Goal: Task Accomplishment & Management: Complete application form

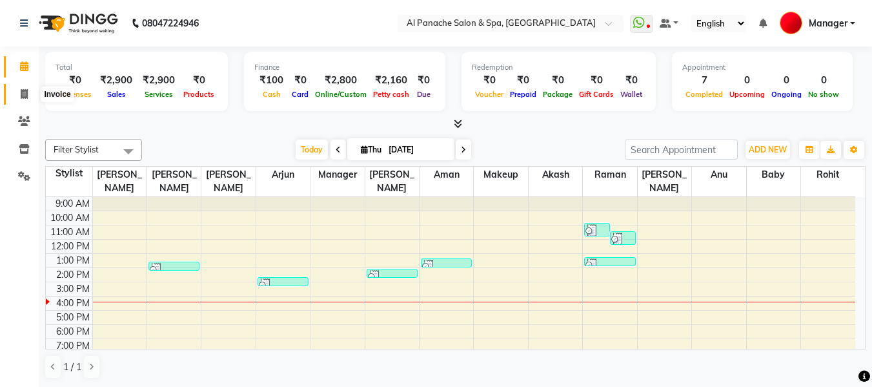
drag, startPoint x: 0, startPoint y: 0, endPoint x: 26, endPoint y: 95, distance: 98.3
click at [26, 95] on icon at bounding box center [24, 94] width 7 height 10
select select "service"
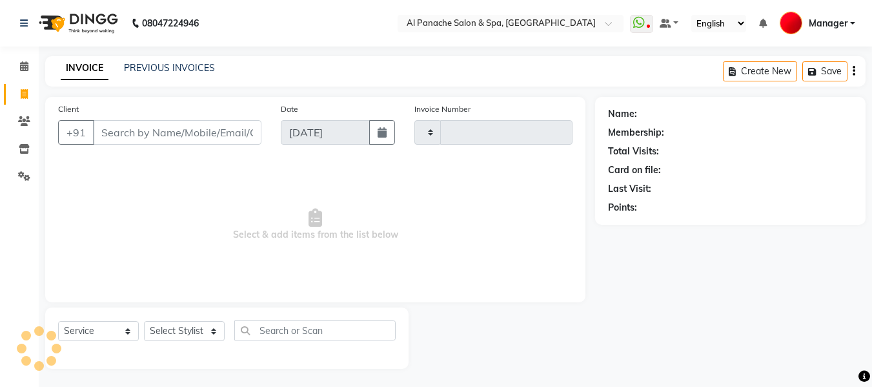
type input "2150"
select select "751"
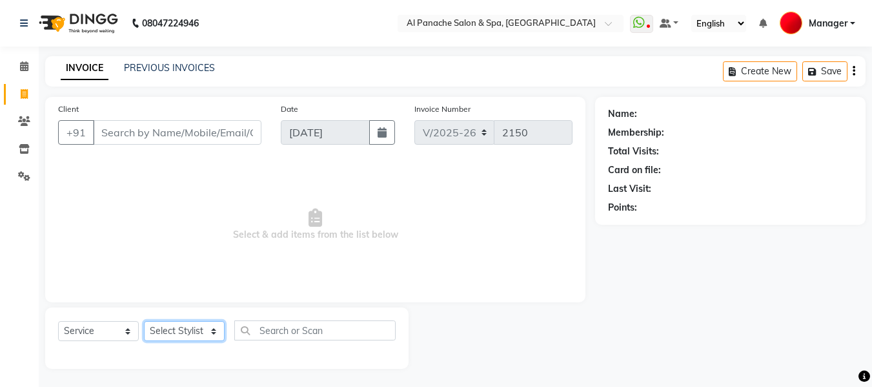
click at [194, 328] on select "Select Stylist" at bounding box center [184, 331] width 81 height 20
select select "63849"
click at [144, 321] on select "Select Stylist [PERSON_NAME] [PERSON_NAME] Baby [PERSON_NAME] Makeup Manager [P…" at bounding box center [184, 331] width 81 height 20
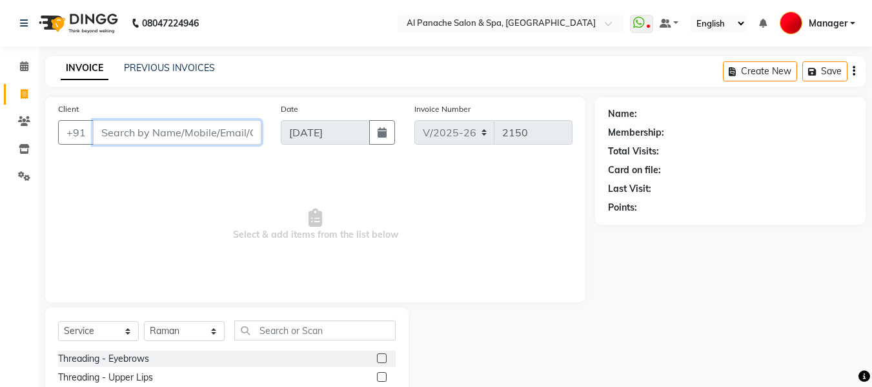
click at [236, 133] on input "Client" at bounding box center [177, 132] width 168 height 25
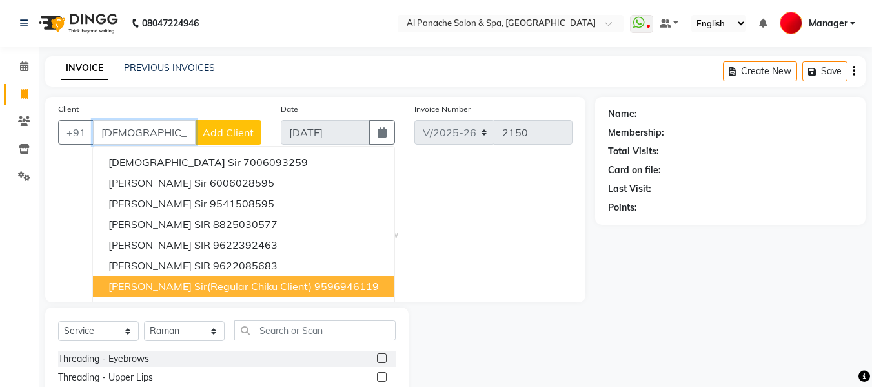
click at [229, 292] on button "[PERSON_NAME] sir(regular chiku client) 9596946119" at bounding box center [243, 286] width 301 height 21
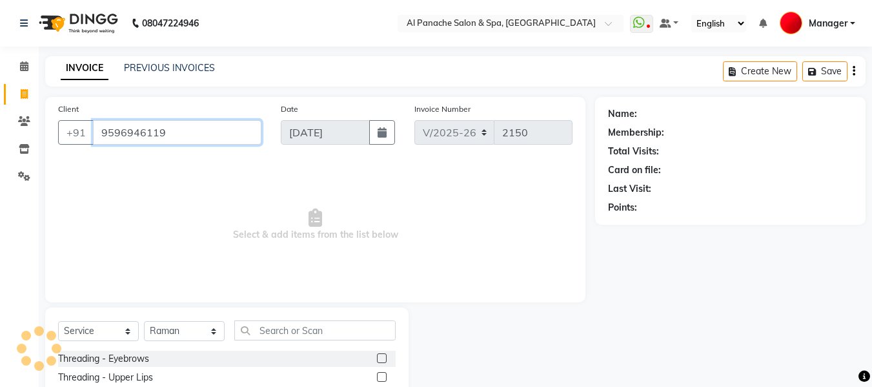
type input "9596946119"
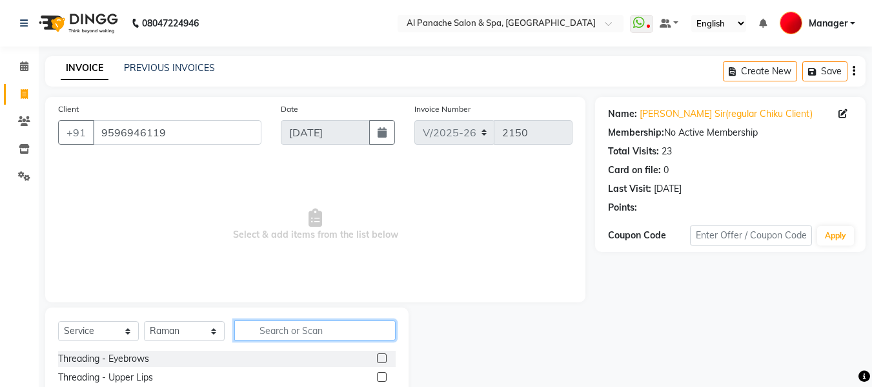
click at [332, 332] on input "text" at bounding box center [314, 330] width 161 height 20
type input "gen"
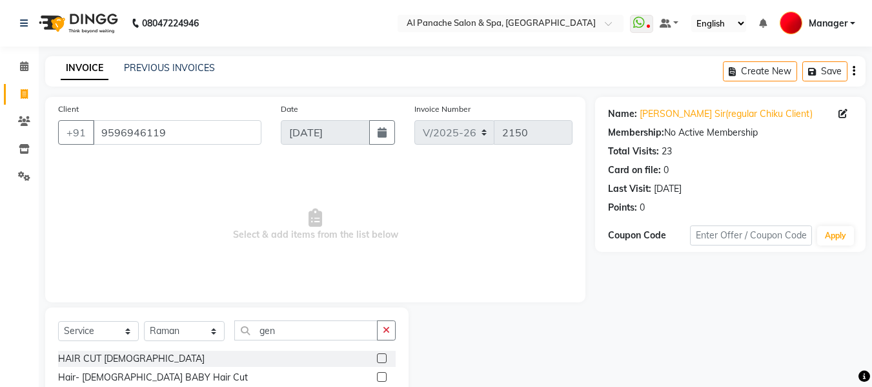
click at [379, 357] on label at bounding box center [382, 358] width 10 height 10
click at [379, 357] on input "checkbox" at bounding box center [381, 358] width 8 height 8
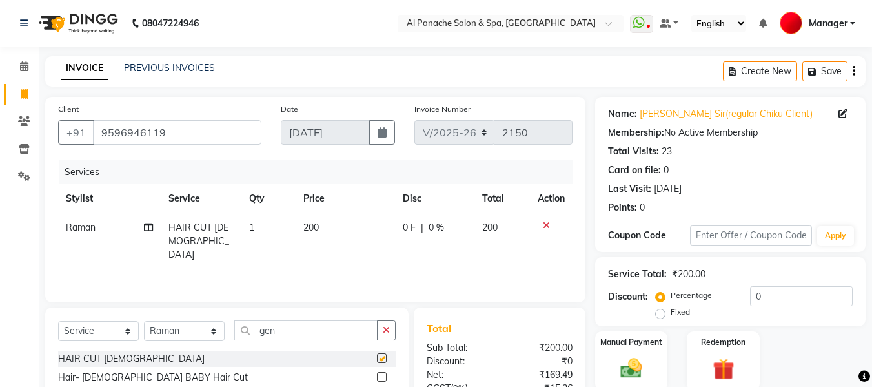
checkbox input "false"
click at [288, 322] on input "gen" at bounding box center [305, 330] width 143 height 20
type input "g"
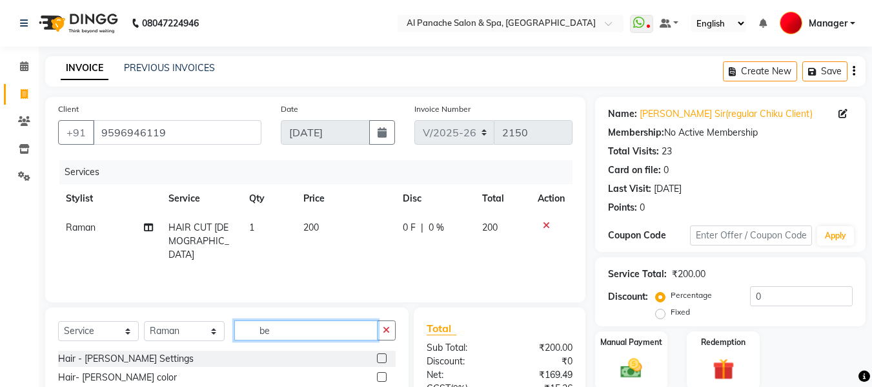
type input "be"
click at [380, 358] on label at bounding box center [382, 358] width 10 height 10
click at [380, 358] on input "checkbox" at bounding box center [381, 358] width 8 height 8
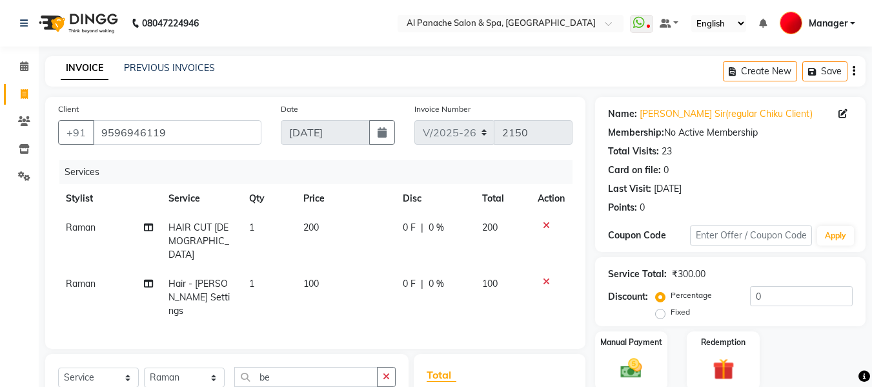
checkbox input "false"
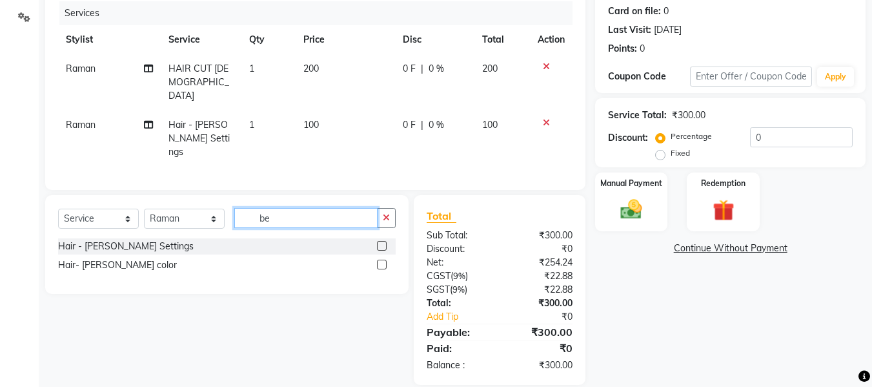
click at [318, 208] on input "be" at bounding box center [305, 218] width 143 height 20
type input "b"
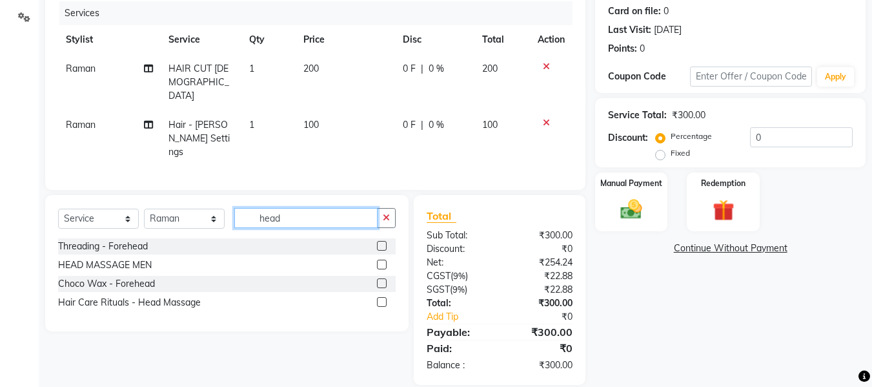
type input "head"
click at [383, 259] on label at bounding box center [382, 264] width 10 height 10
click at [383, 261] on input "checkbox" at bounding box center [381, 265] width 8 height 8
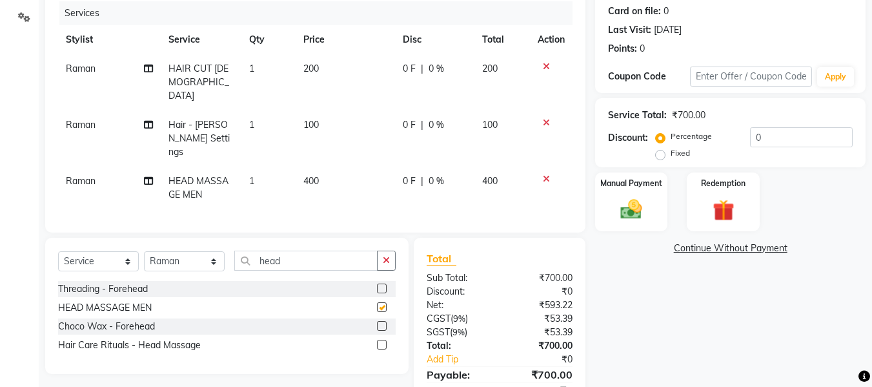
checkbox input "false"
click at [308, 175] on span "400" at bounding box center [310, 181] width 15 height 12
select select "63849"
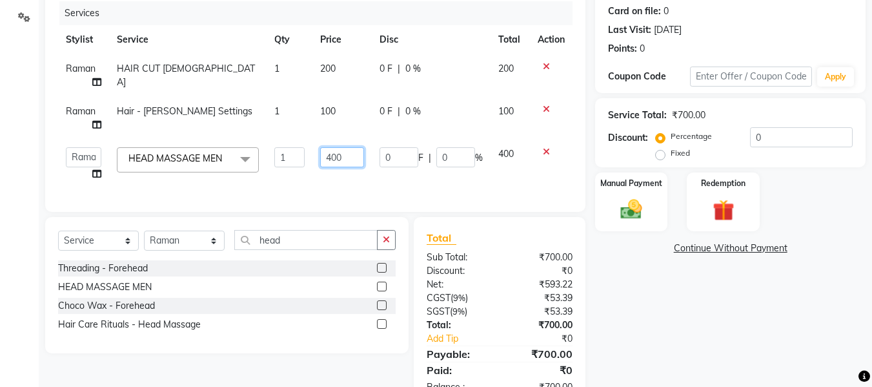
click at [331, 157] on input "400" at bounding box center [342, 157] width 44 height 20
type input "500"
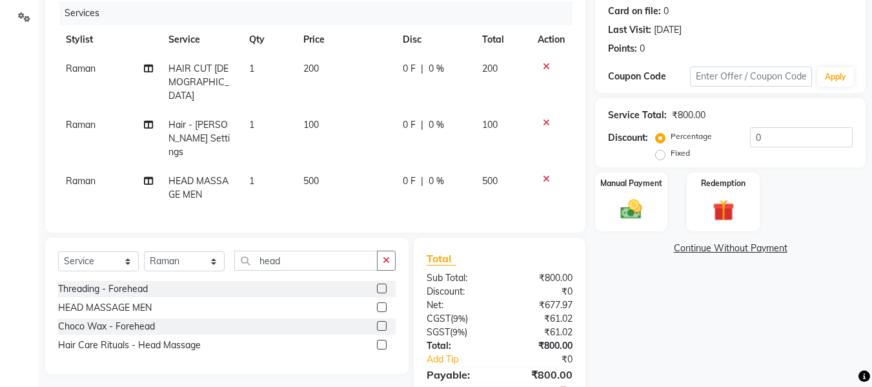
click at [666, 301] on div "Name: [PERSON_NAME](regular Chiku Client) Membership: No Active Membership Tota…" at bounding box center [735, 182] width 280 height 489
click at [634, 205] on img at bounding box center [631, 209] width 36 height 26
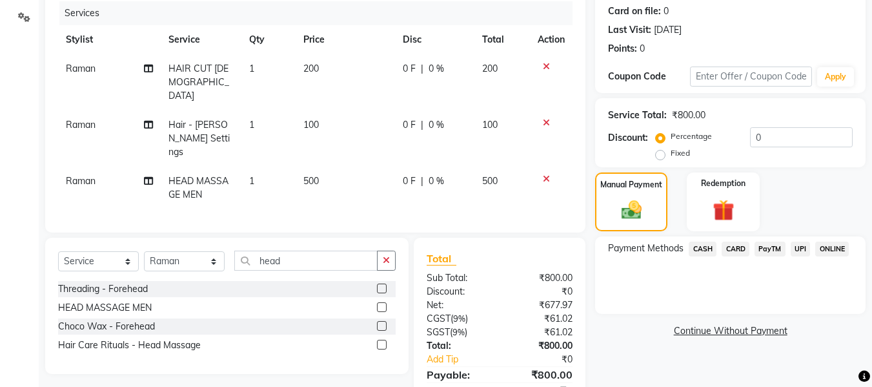
click at [739, 249] on span "CARD" at bounding box center [736, 248] width 28 height 15
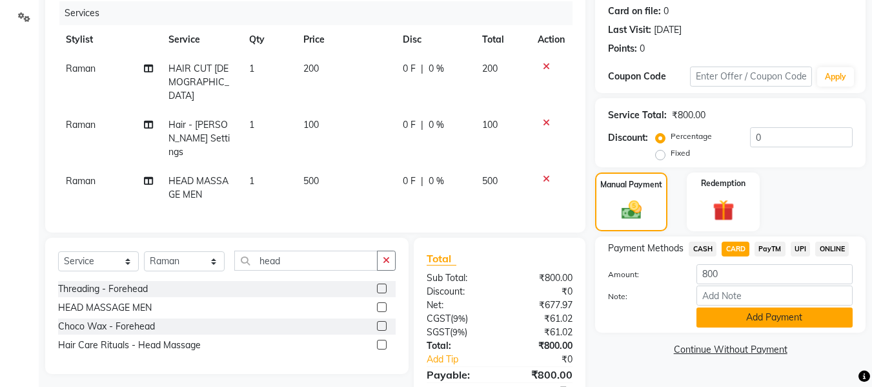
click at [754, 323] on button "Add Payment" at bounding box center [774, 317] width 156 height 20
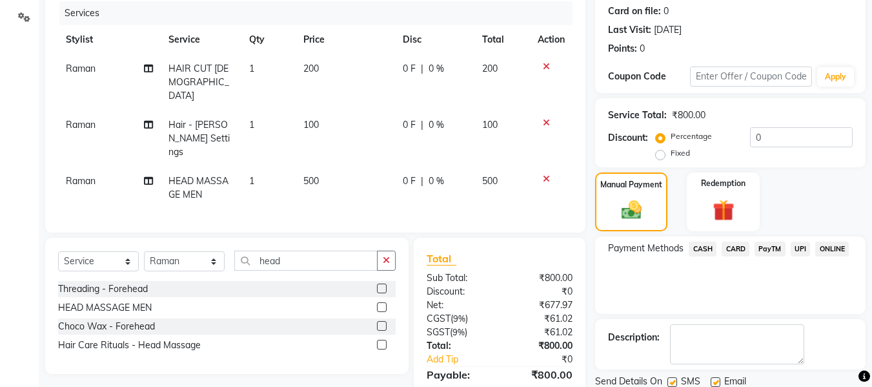
scroll to position [228, 0]
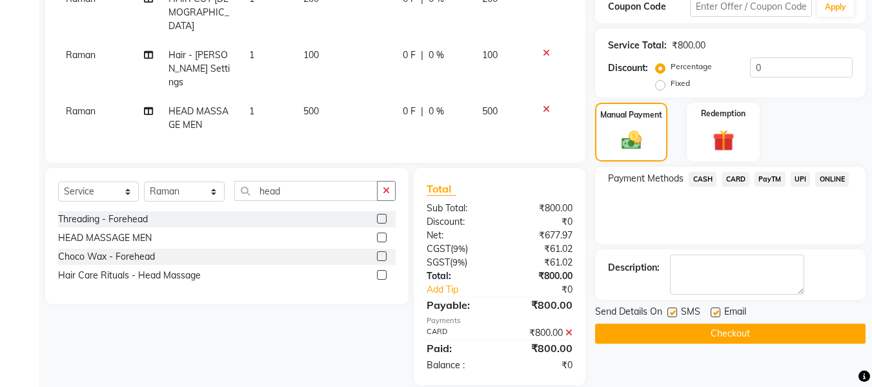
click at [829, 339] on button "Checkout" at bounding box center [730, 333] width 270 height 20
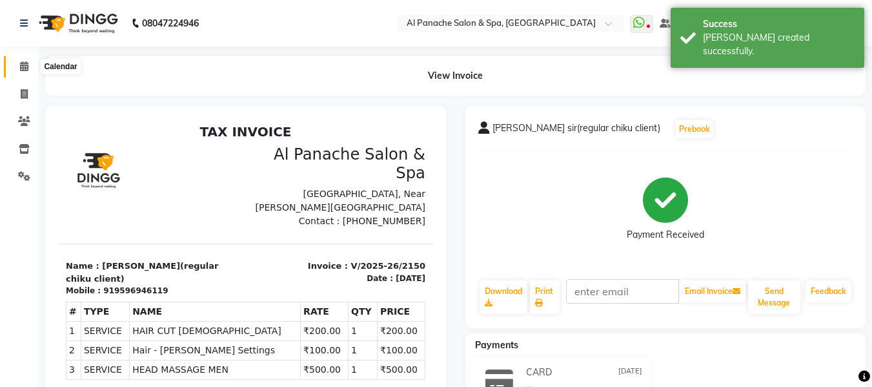
click at [24, 66] on icon at bounding box center [24, 66] width 8 height 10
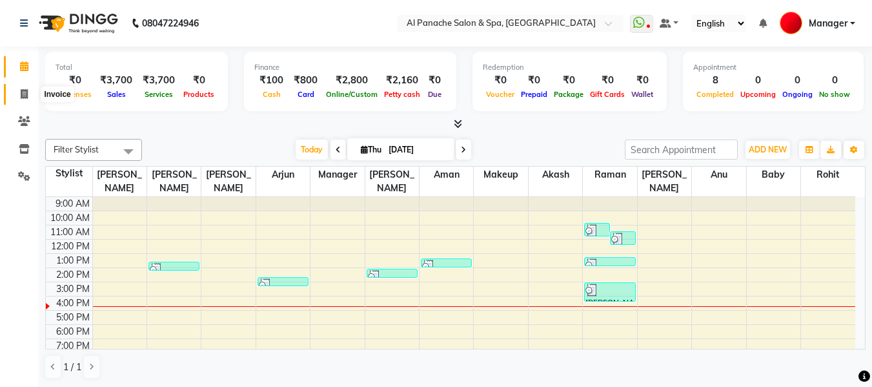
click at [23, 90] on icon at bounding box center [24, 94] width 7 height 10
select select "service"
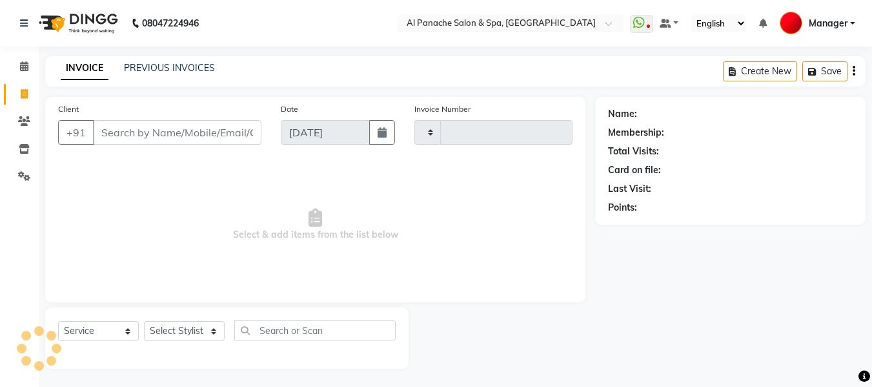
type input "2151"
select select "751"
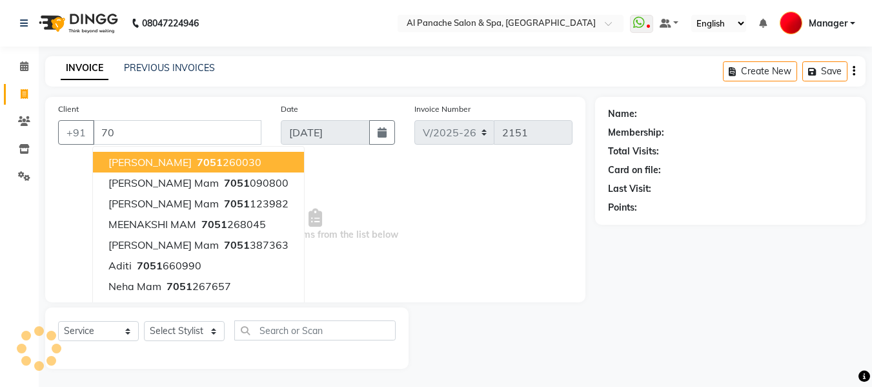
type input "7"
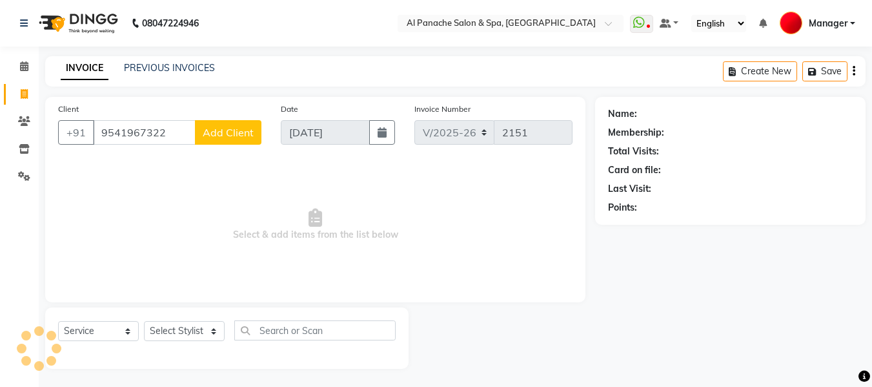
type input "9541967322"
click at [230, 130] on span "Add Client" at bounding box center [228, 132] width 51 height 13
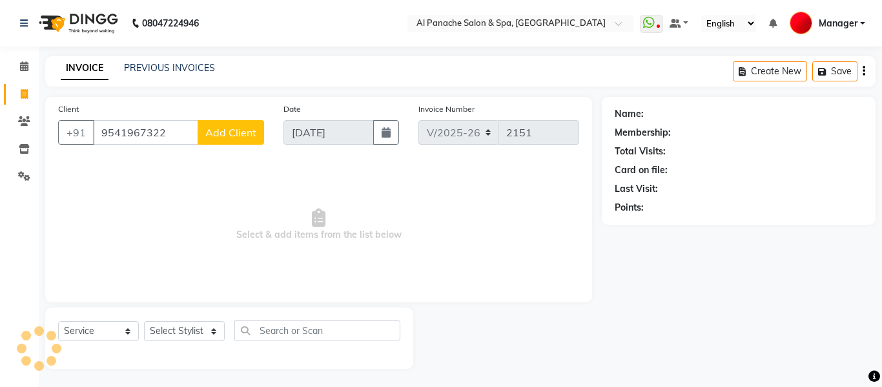
select select "15"
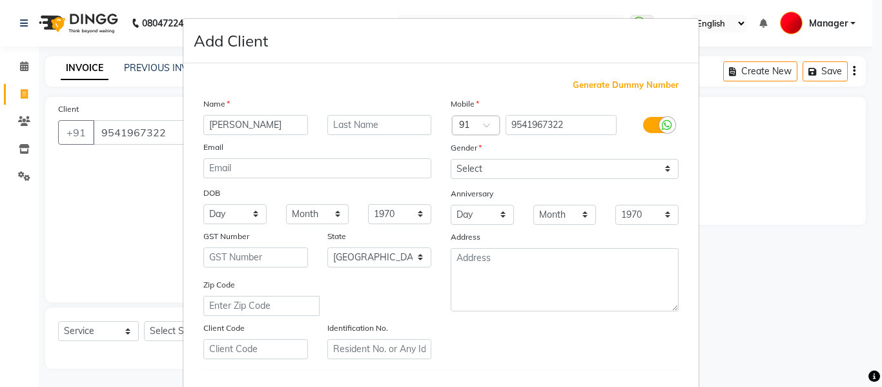
type input "[PERSON_NAME]"
click at [359, 126] on input "text" at bounding box center [379, 125] width 105 height 20
type input "mam"
click at [499, 172] on select "Select [DEMOGRAPHIC_DATA] [DEMOGRAPHIC_DATA] Other Prefer Not To Say" at bounding box center [564, 169] width 228 height 20
select select "[DEMOGRAPHIC_DATA]"
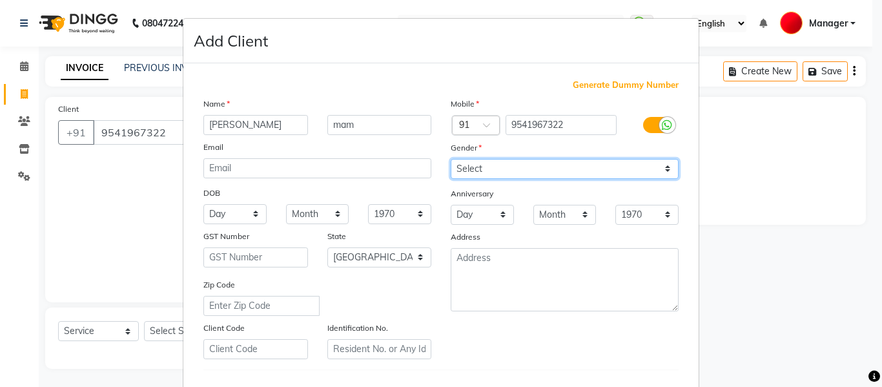
click at [450, 159] on select "Select [DEMOGRAPHIC_DATA] [DEMOGRAPHIC_DATA] Other Prefer Not To Say" at bounding box center [564, 169] width 228 height 20
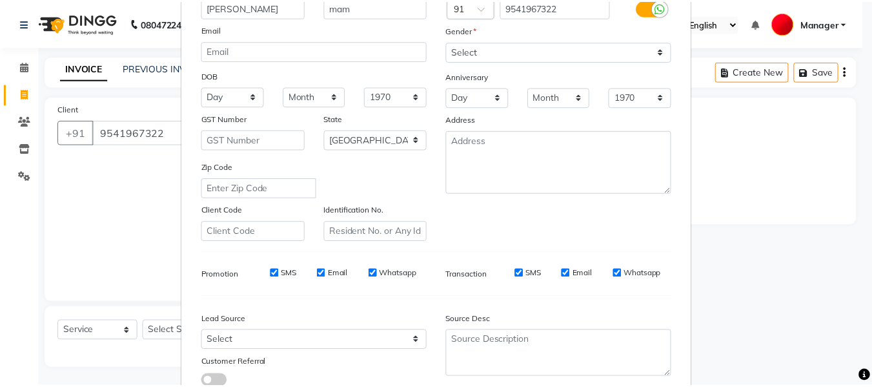
scroll to position [209, 0]
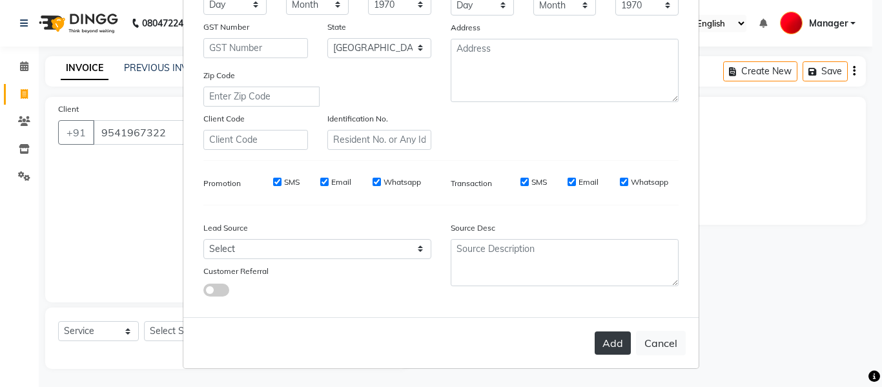
click at [610, 343] on button "Add" at bounding box center [612, 342] width 36 height 23
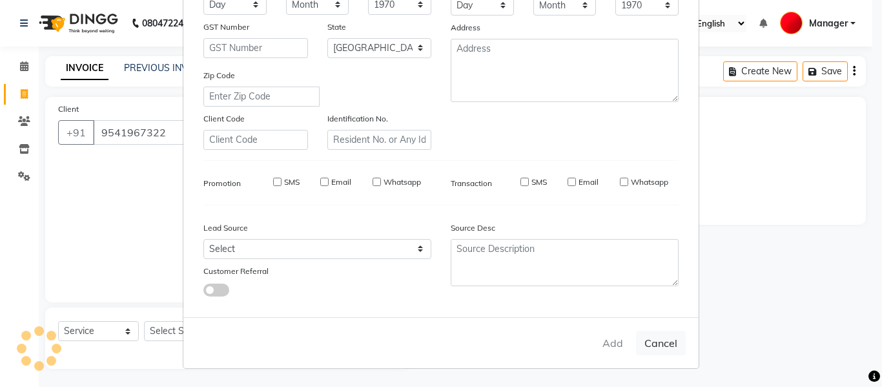
select select
select select "null"
select select
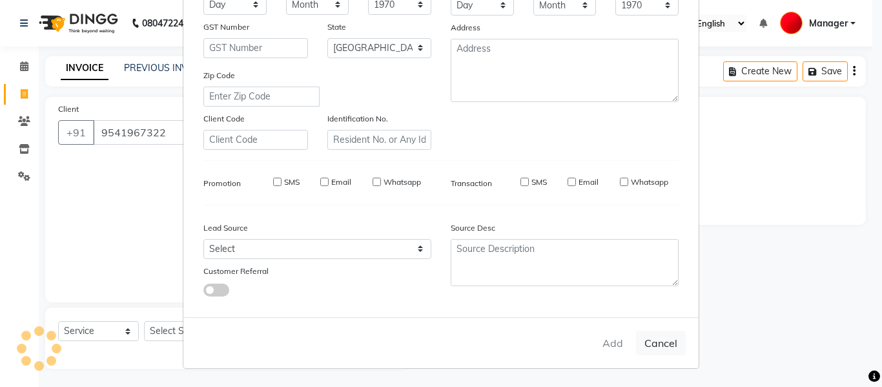
select select
checkbox input "false"
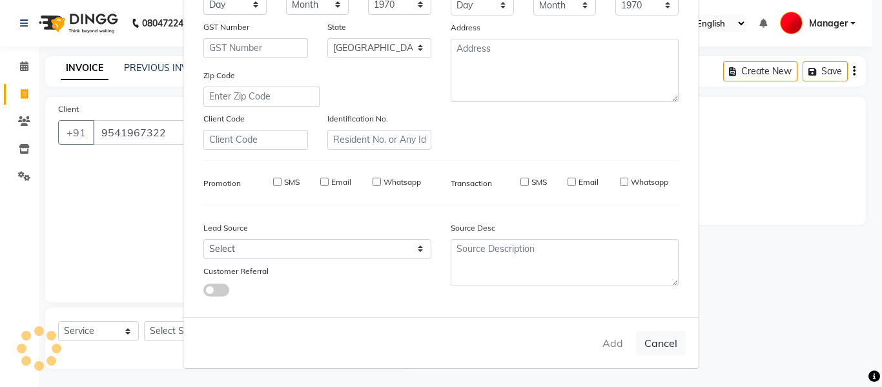
checkbox input "false"
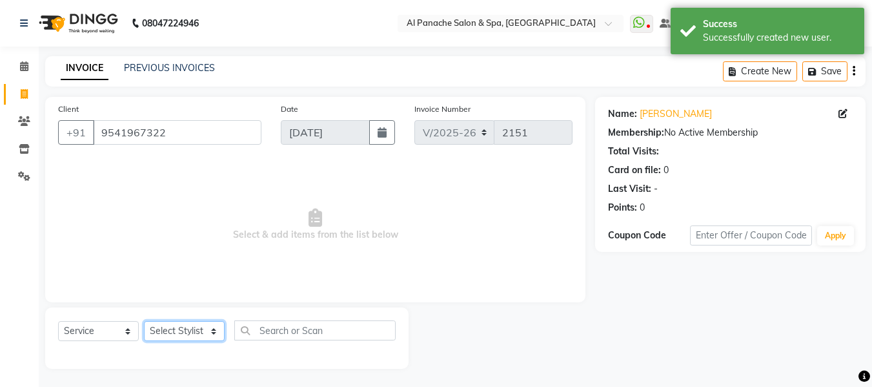
click at [177, 334] on select "Select Stylist [PERSON_NAME] [PERSON_NAME] Baby [PERSON_NAME] Makeup Manager [P…" at bounding box center [184, 331] width 81 height 20
select select "62929"
click at [144, 321] on select "Select Stylist [PERSON_NAME] [PERSON_NAME] Baby [PERSON_NAME] Makeup Manager [P…" at bounding box center [184, 331] width 81 height 20
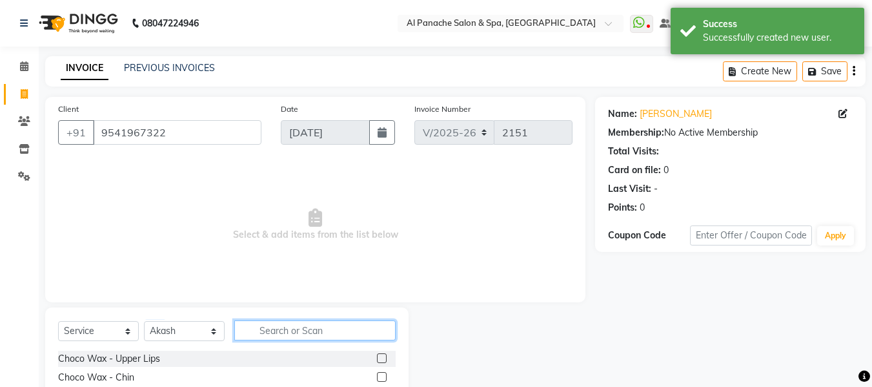
click at [287, 337] on input "text" at bounding box center [314, 330] width 161 height 20
type input "s"
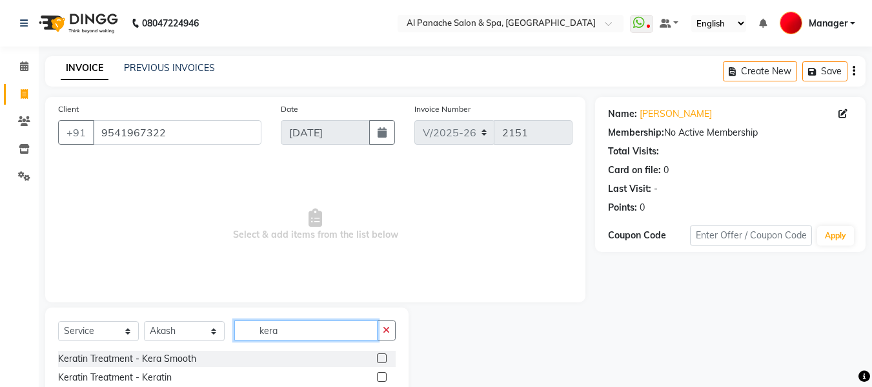
type input "kera"
click at [383, 356] on label at bounding box center [382, 358] width 10 height 10
click at [383, 356] on input "checkbox" at bounding box center [381, 358] width 8 height 8
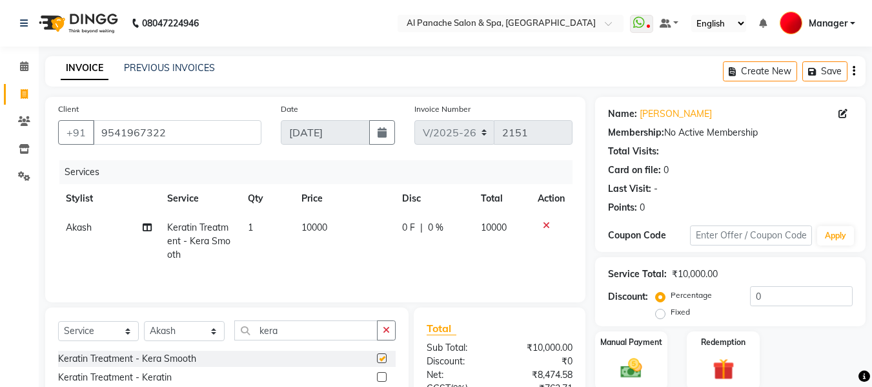
checkbox input "false"
click at [313, 231] on span "10000" at bounding box center [314, 227] width 26 height 12
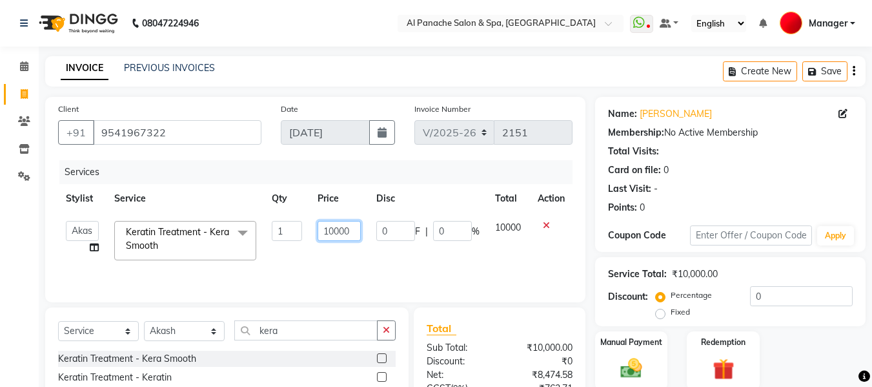
click at [332, 236] on input "10000" at bounding box center [339, 231] width 43 height 20
type input "6000"
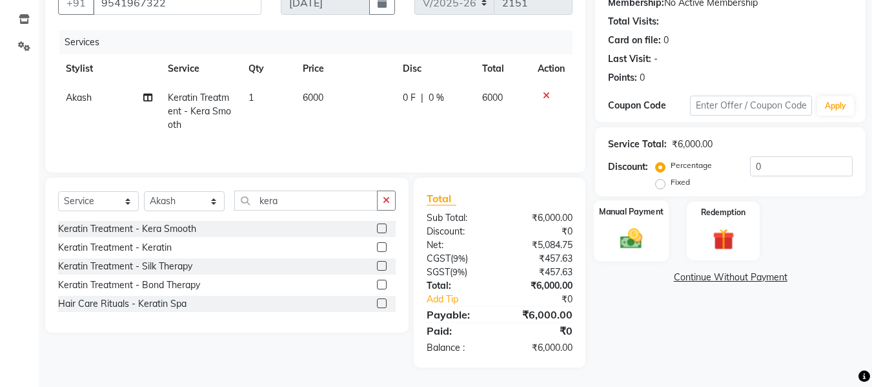
click at [640, 235] on img at bounding box center [631, 238] width 36 height 26
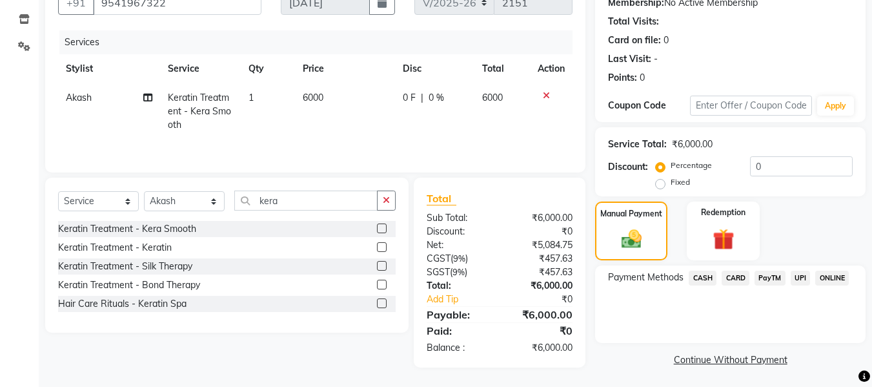
click at [807, 274] on span "UPI" at bounding box center [801, 277] width 20 height 15
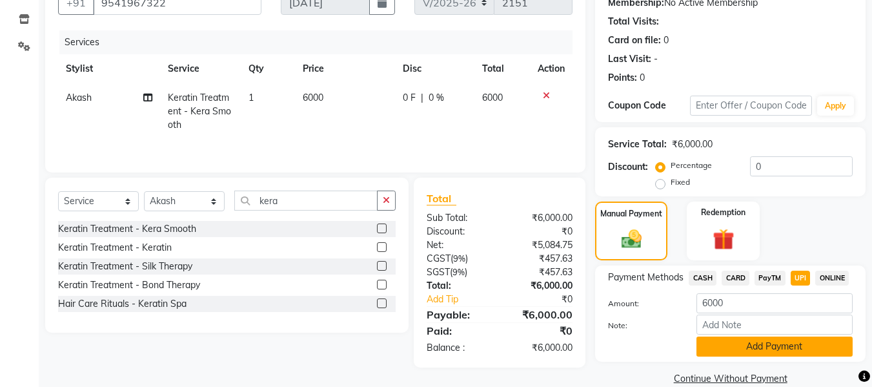
click at [798, 354] on button "Add Payment" at bounding box center [774, 346] width 156 height 20
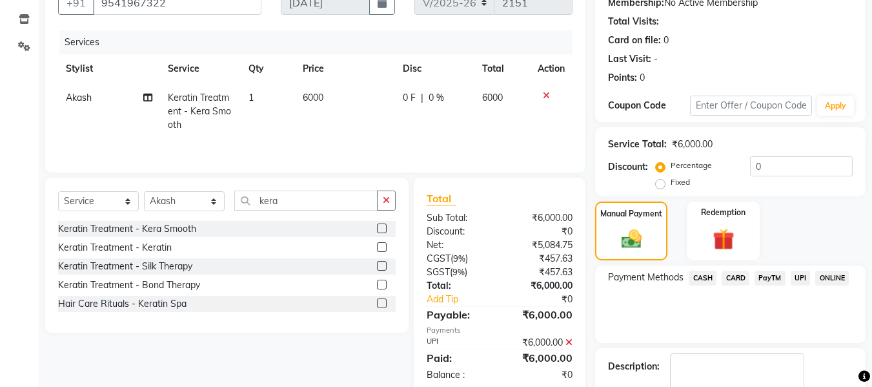
scroll to position [205, 0]
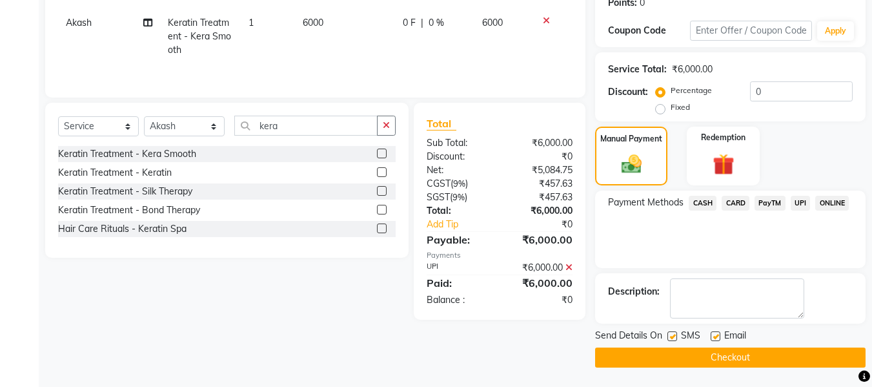
click at [812, 356] on button "Checkout" at bounding box center [730, 357] width 270 height 20
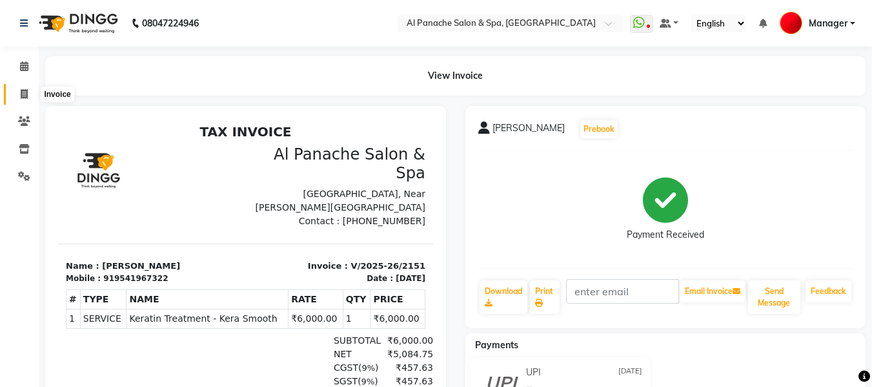
click at [19, 93] on span at bounding box center [24, 94] width 23 height 15
select select "service"
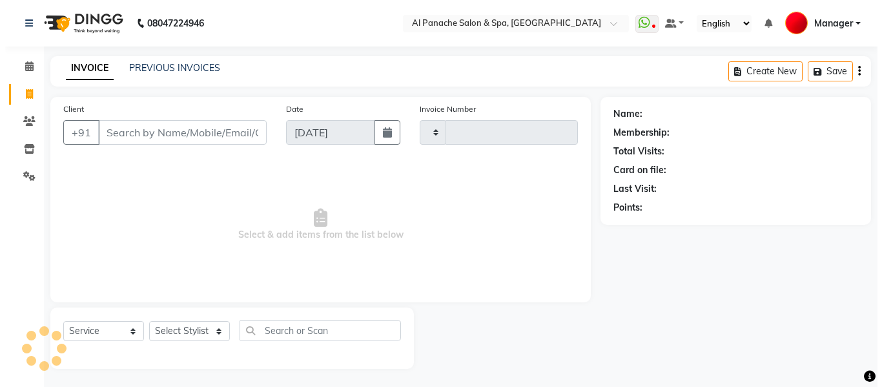
scroll to position [1, 0]
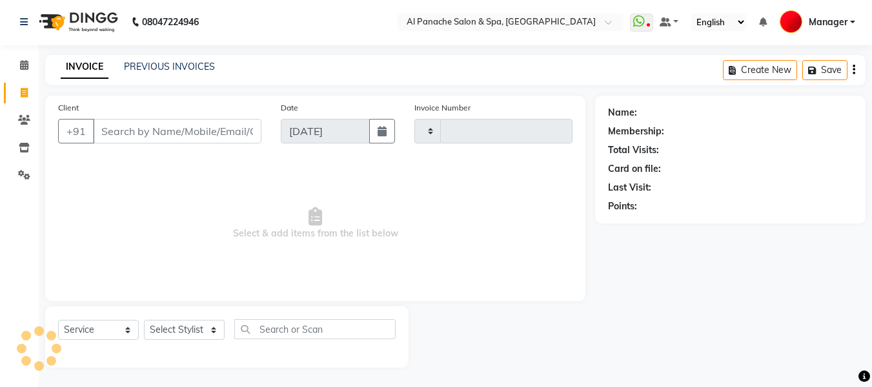
type input "2152"
select select "751"
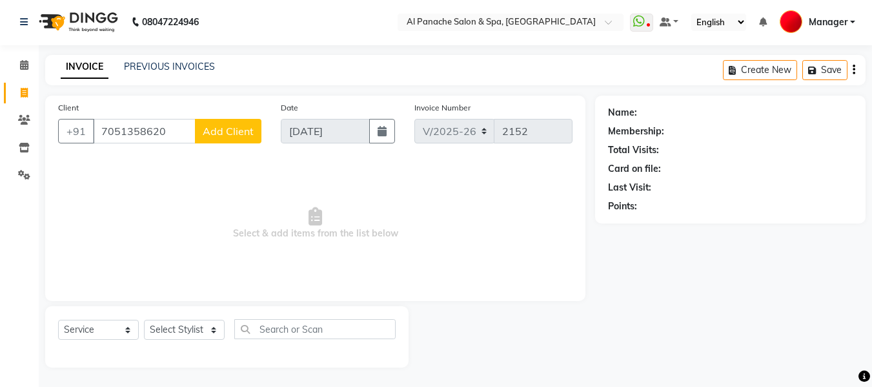
type input "7051358620"
click at [232, 132] on span "Add Client" at bounding box center [228, 131] width 51 height 13
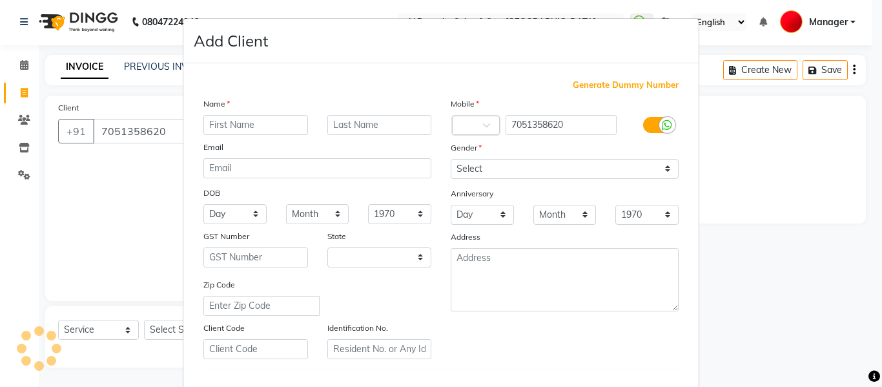
select select "15"
type input "Anjali"
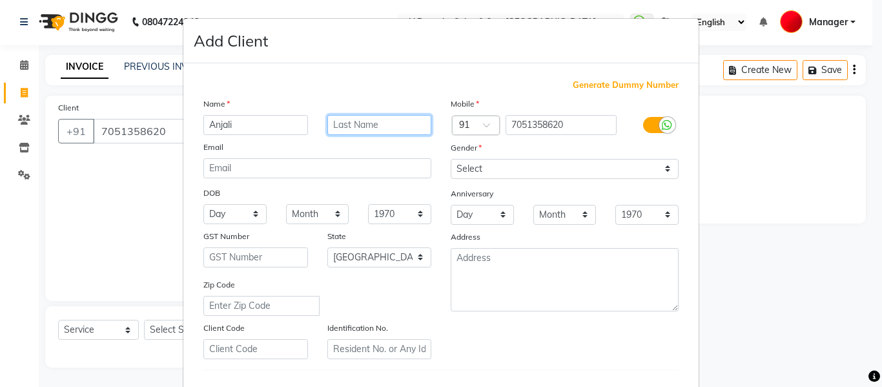
click at [338, 128] on input "text" at bounding box center [379, 125] width 105 height 20
type input "mam"
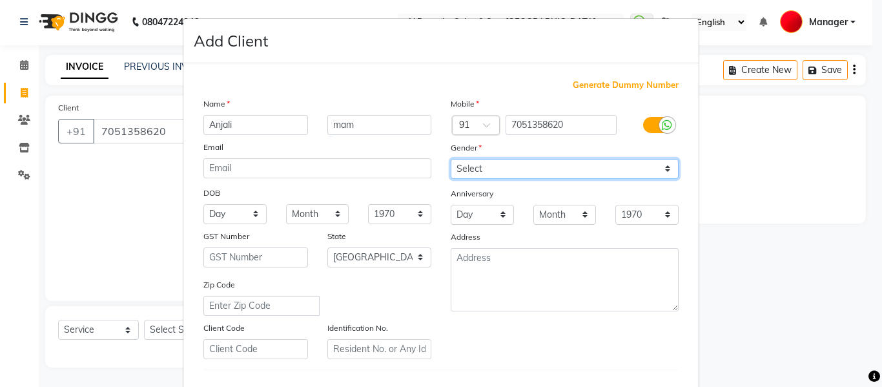
click at [468, 163] on select "Select [DEMOGRAPHIC_DATA] [DEMOGRAPHIC_DATA] Other Prefer Not To Say" at bounding box center [564, 169] width 228 height 20
select select "[DEMOGRAPHIC_DATA]"
click at [450, 159] on select "Select [DEMOGRAPHIC_DATA] [DEMOGRAPHIC_DATA] Other Prefer Not To Say" at bounding box center [564, 169] width 228 height 20
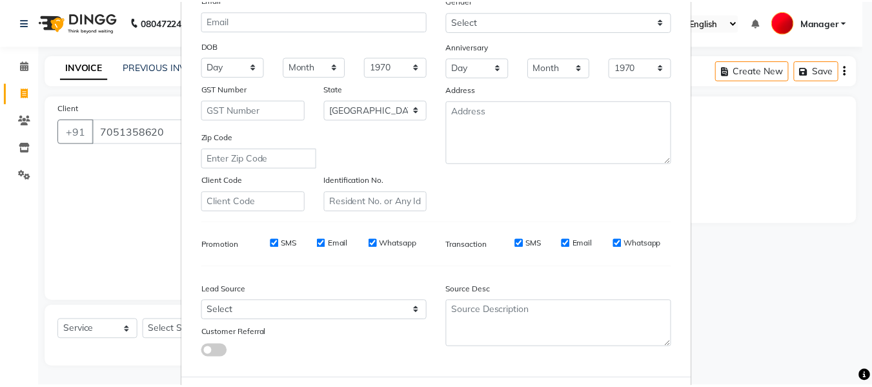
scroll to position [209, 0]
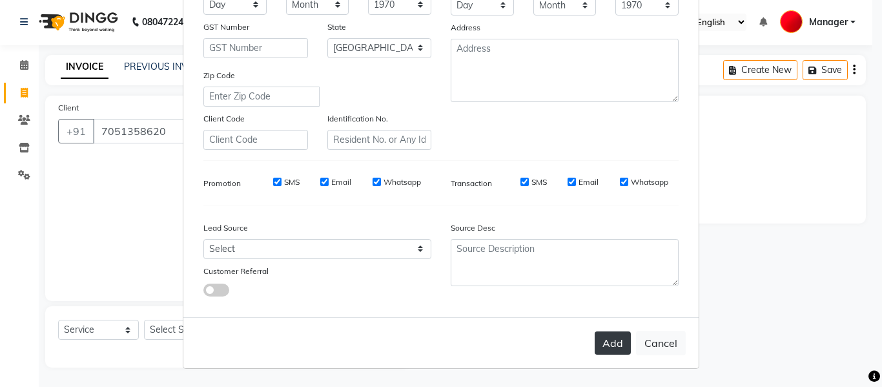
click at [607, 345] on button "Add" at bounding box center [612, 342] width 36 height 23
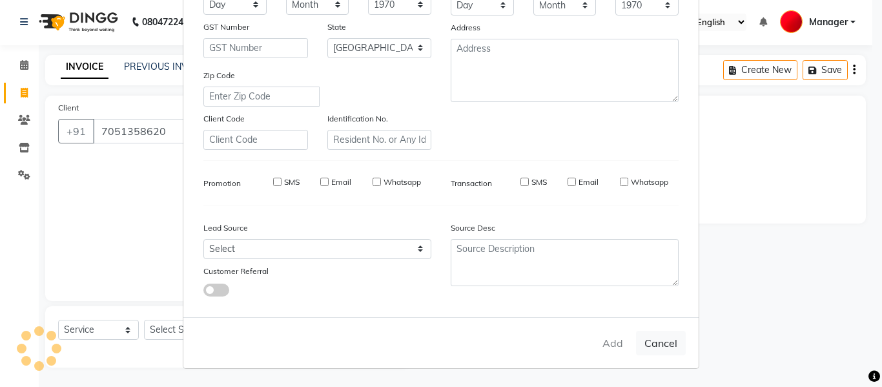
select select
select select "null"
select select
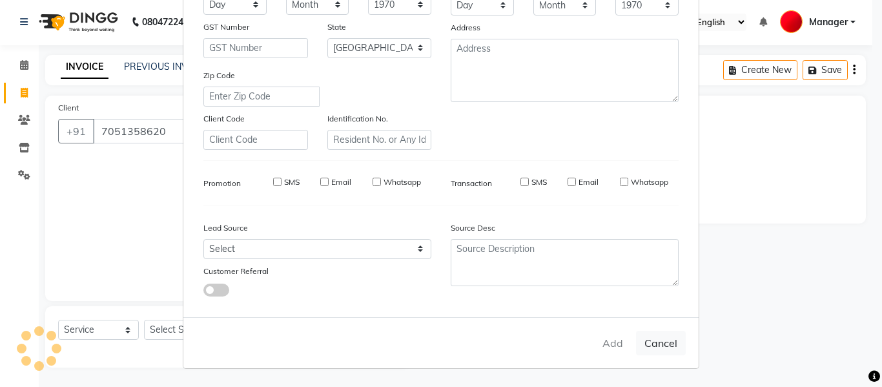
select select
checkbox input "false"
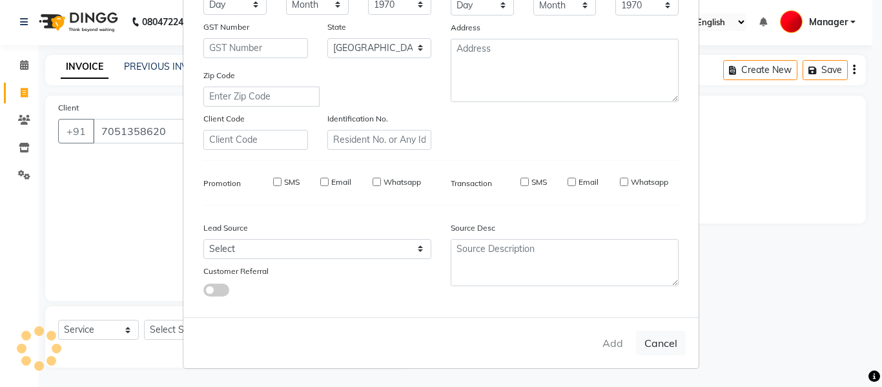
checkbox input "false"
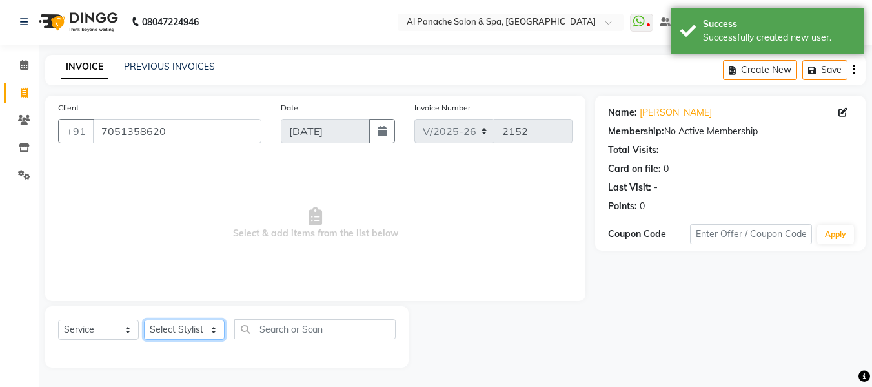
click at [191, 330] on select "Select Stylist [PERSON_NAME] [PERSON_NAME] Baby [PERSON_NAME] Makeup Manager [P…" at bounding box center [184, 329] width 81 height 20
select select "50648"
click at [144, 319] on select "Select Stylist [PERSON_NAME] [PERSON_NAME] Baby [PERSON_NAME] Makeup Manager [P…" at bounding box center [184, 329] width 81 height 20
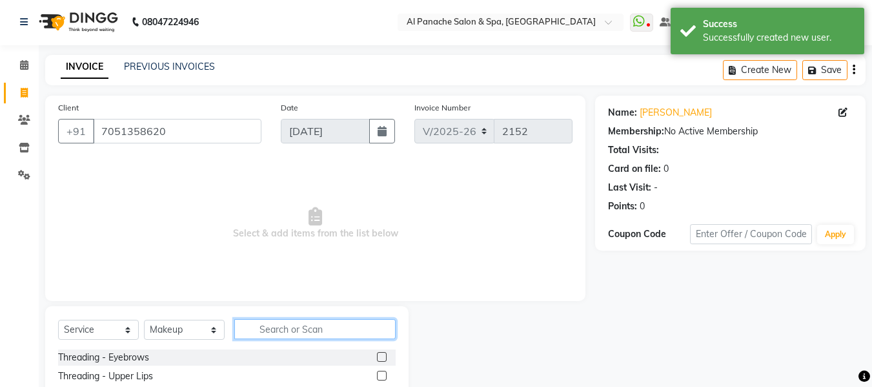
click at [290, 334] on input "text" at bounding box center [314, 329] width 161 height 20
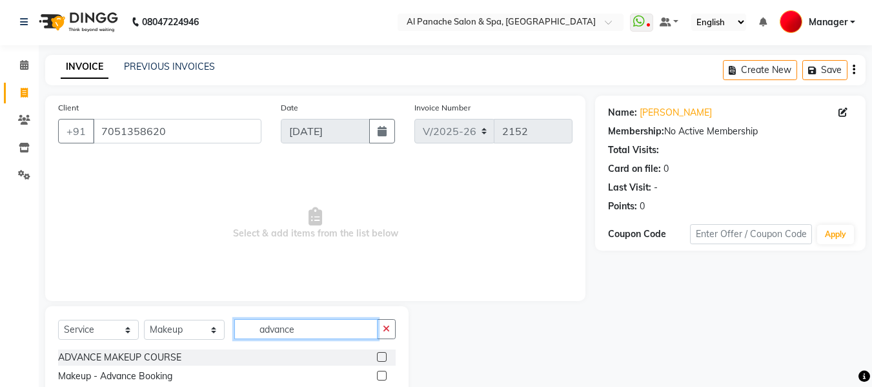
type input "advance"
click at [382, 376] on label at bounding box center [382, 375] width 10 height 10
click at [382, 376] on input "checkbox" at bounding box center [381, 376] width 8 height 8
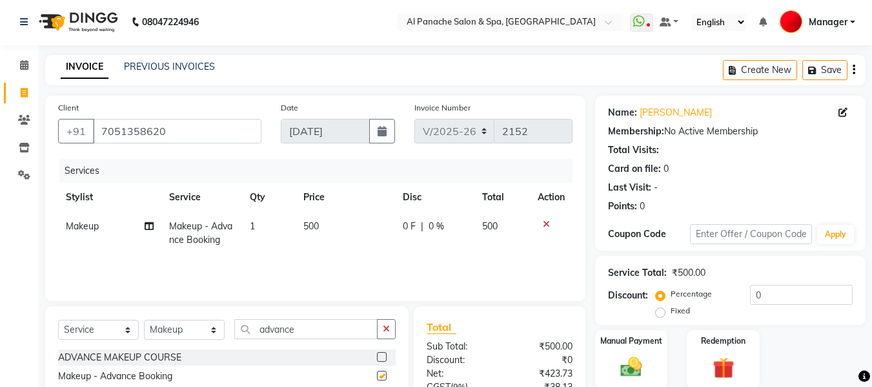
checkbox input "false"
click at [307, 225] on span "500" at bounding box center [310, 226] width 15 height 12
select select "50648"
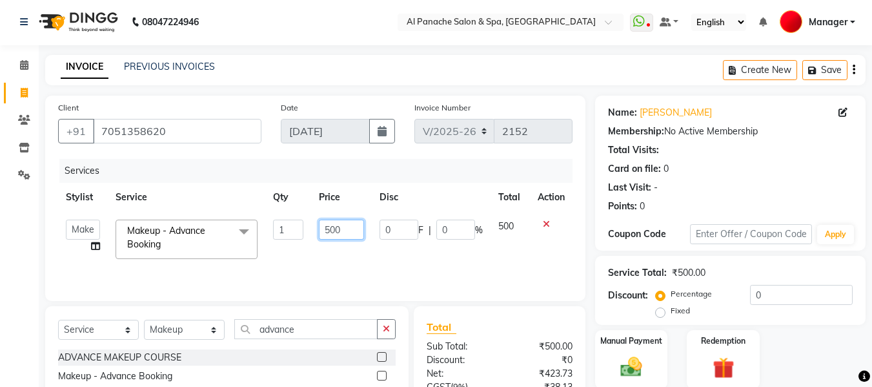
click at [330, 234] on input "500" at bounding box center [341, 229] width 45 height 20
type input "1000"
click at [631, 356] on img at bounding box center [631, 367] width 36 height 26
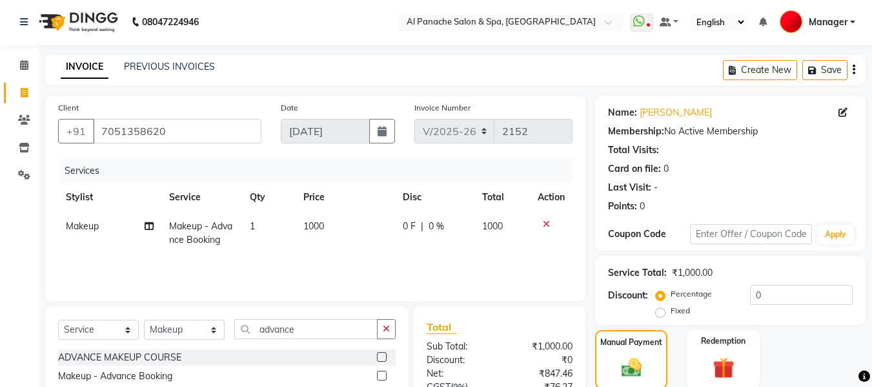
scroll to position [132, 0]
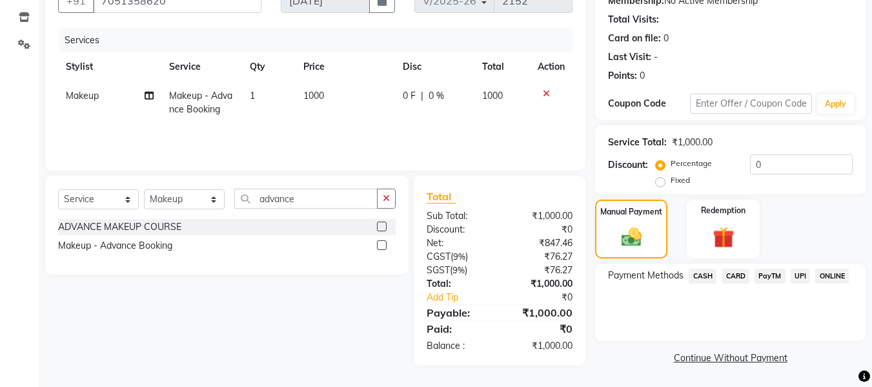
click at [798, 273] on span "UPI" at bounding box center [801, 275] width 20 height 15
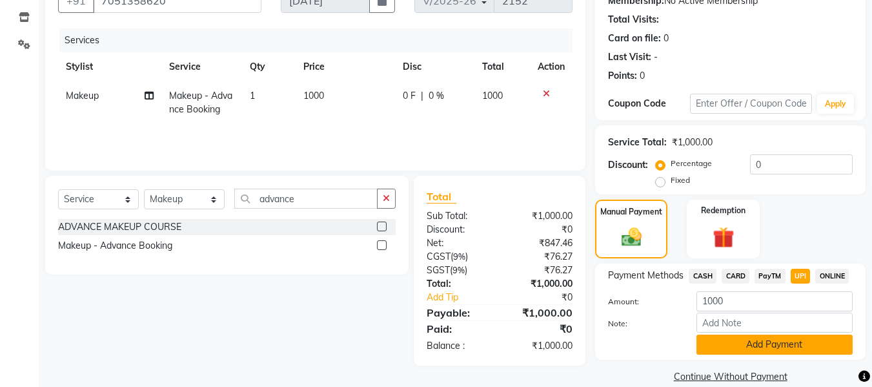
click at [789, 348] on button "Add Payment" at bounding box center [774, 344] width 156 height 20
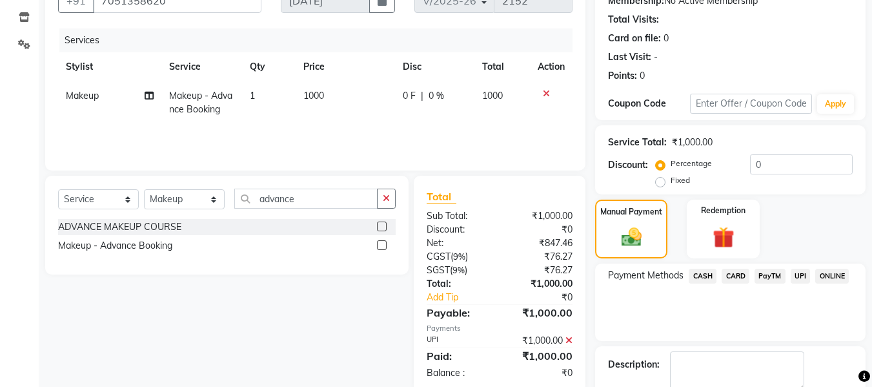
scroll to position [205, 0]
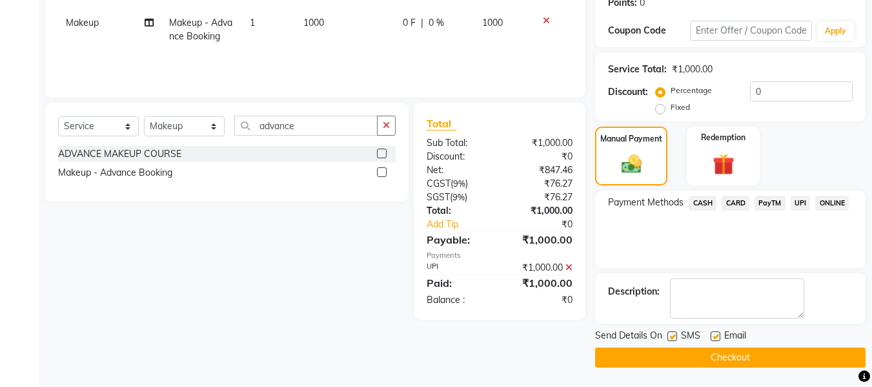
click at [785, 353] on button "Checkout" at bounding box center [730, 357] width 270 height 20
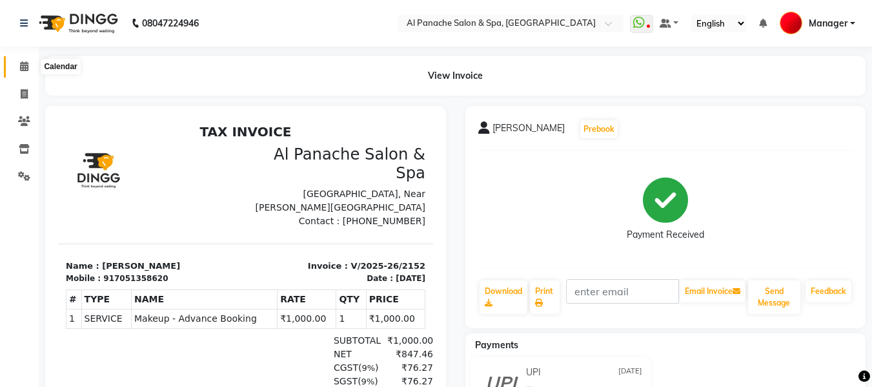
click at [21, 70] on icon at bounding box center [24, 66] width 8 height 10
